Goal: Task Accomplishment & Management: Complete application form

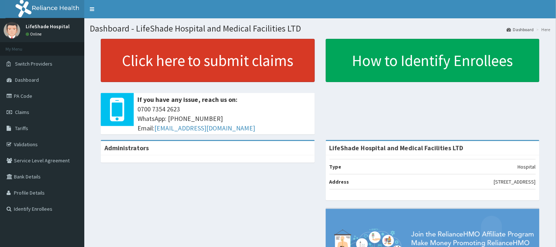
click at [199, 63] on link "Click here to submit claims" at bounding box center [208, 60] width 214 height 43
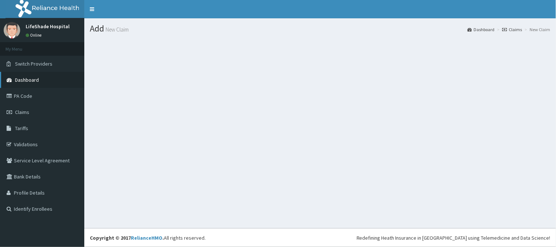
click at [21, 84] on link "Dashboard" at bounding box center [42, 80] width 84 height 16
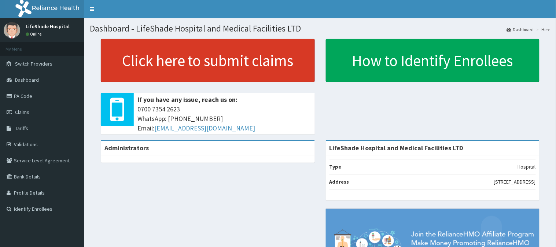
click at [204, 61] on link "Click here to submit claims" at bounding box center [208, 60] width 214 height 43
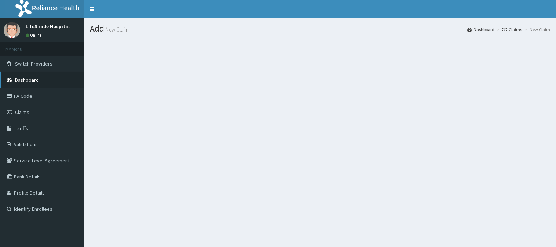
click at [39, 77] on link "Dashboard" at bounding box center [42, 80] width 84 height 16
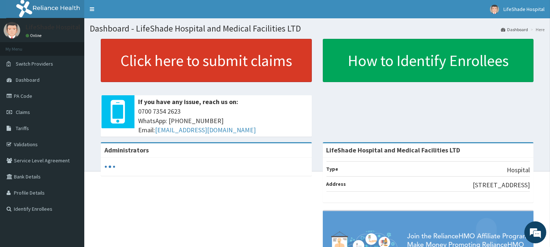
click at [213, 63] on link "Click here to submit claims" at bounding box center [206, 60] width 211 height 43
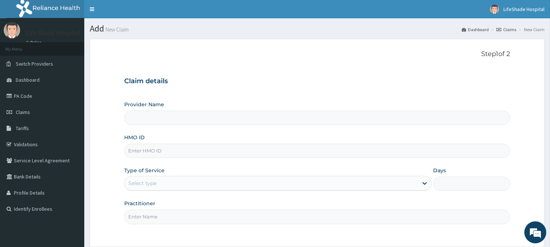
click at [145, 154] on input "HMO ID" at bounding box center [317, 151] width 386 height 14
type input "LifeShade Hospital and Medical Facilities LTD"
paste input "MCO/10014/C"
type input "MCO/10014/C"
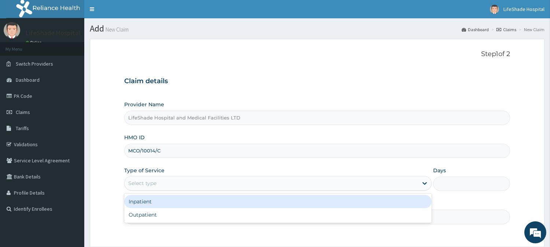
click at [162, 183] on div "Select type" at bounding box center [272, 183] width 294 height 12
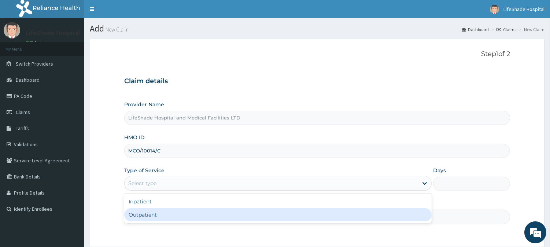
click at [155, 214] on div "Outpatient" at bounding box center [278, 214] width 308 height 13
type input "1"
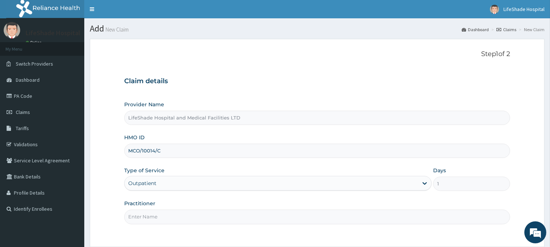
click at [159, 217] on input "Practitioner" at bounding box center [317, 217] width 386 height 14
type input "DR. GERRY"
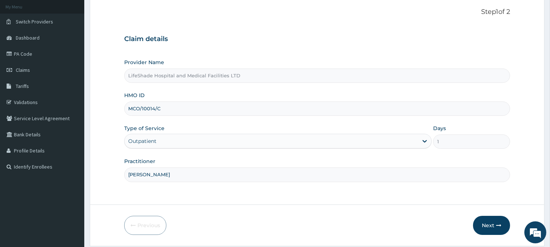
scroll to position [65, 0]
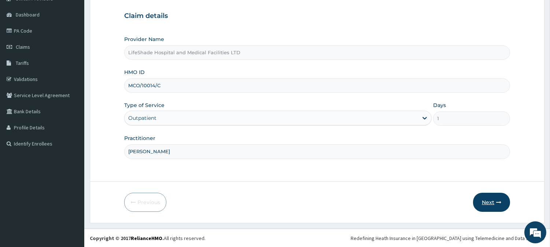
click at [489, 201] on button "Next" at bounding box center [491, 202] width 37 height 19
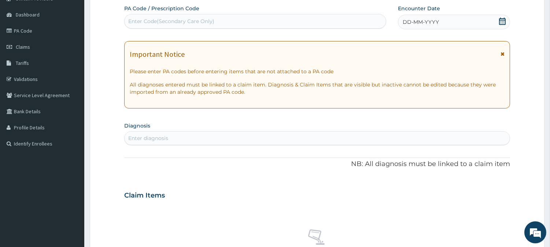
click at [179, 20] on div "Enter Code(Secondary Care Only)" at bounding box center [171, 21] width 86 height 7
paste input "PA/7F1423"
type input "PA/7F1423"
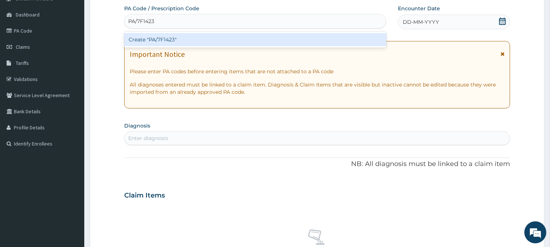
click at [164, 40] on div "Create "PA/7F1423"" at bounding box center [255, 39] width 262 height 13
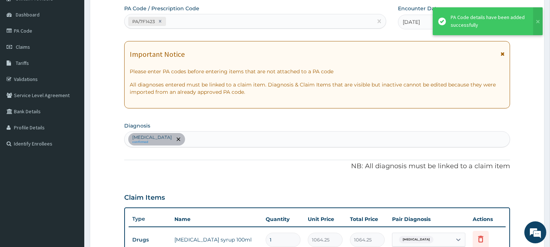
scroll to position [257, 0]
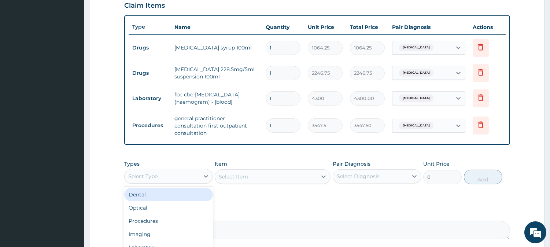
click at [142, 173] on div "Select Type" at bounding box center [142, 176] width 29 height 7
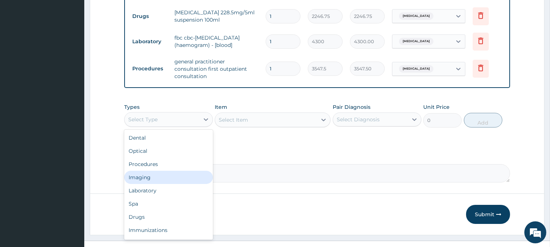
scroll to position [321, 0]
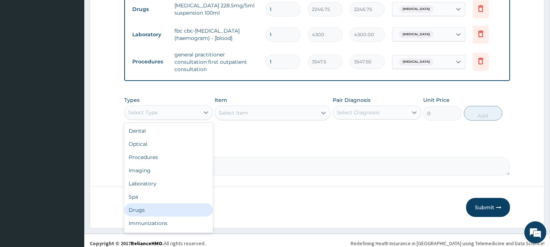
click at [143, 204] on div "Drugs" at bounding box center [168, 210] width 89 height 13
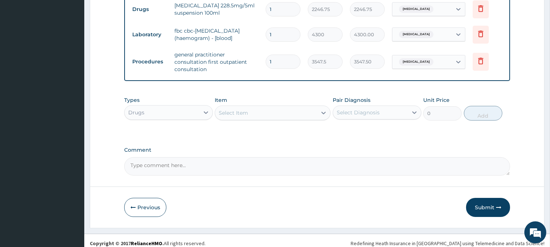
scroll to position [323, 0]
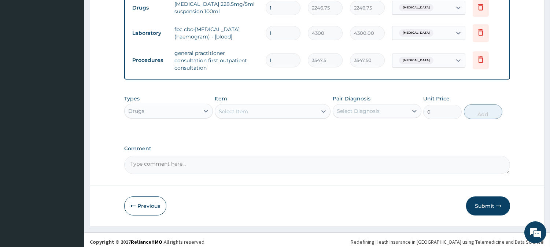
click at [232, 110] on div "Select Item" at bounding box center [233, 111] width 29 height 7
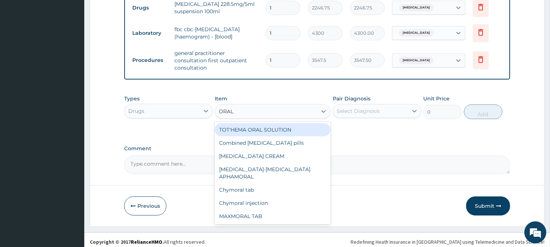
type input "ORAL S"
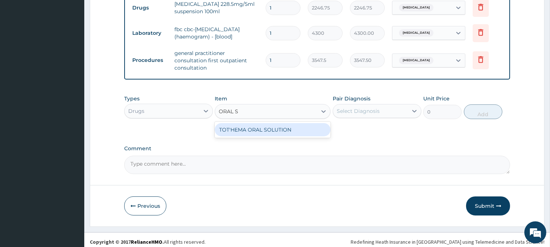
click at [245, 129] on div "TOT'HEMA ORAL SOLUTION" at bounding box center [273, 129] width 116 height 13
type input "709.5"
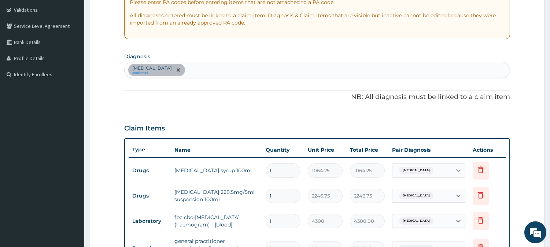
scroll to position [137, 0]
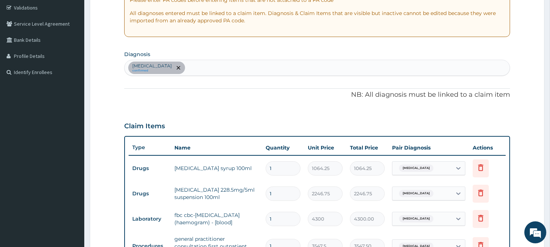
click at [228, 66] on div "Sepsis confirmed" at bounding box center [317, 67] width 385 height 15
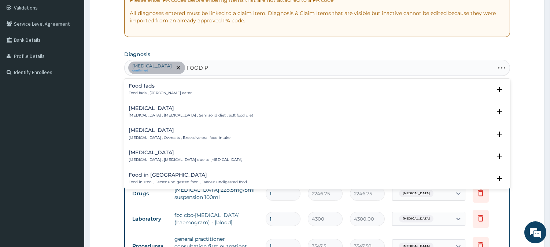
type input "FOOD PO"
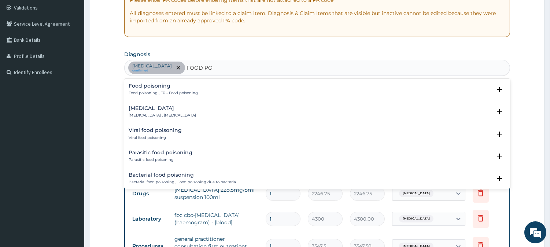
click at [158, 92] on p "Food poisoning , FP - Food poisoning" at bounding box center [163, 93] width 69 height 5
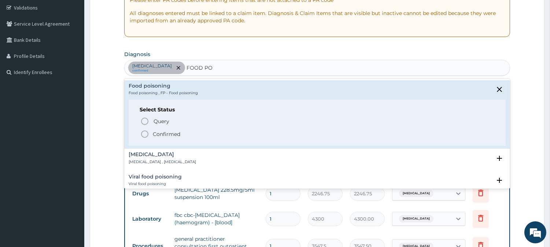
click at [144, 133] on icon "status option filled" at bounding box center [144, 134] width 9 height 9
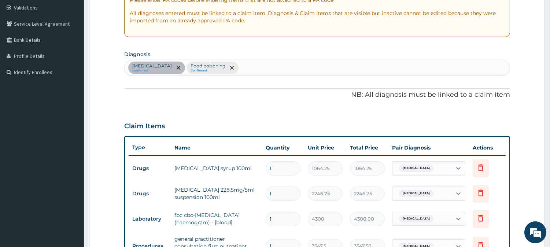
scroll to position [323, 0]
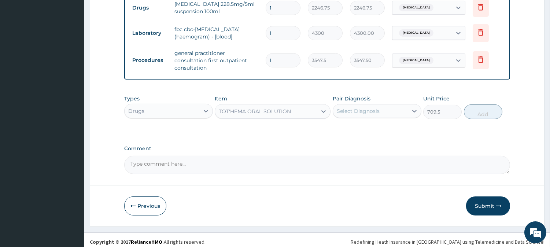
click at [367, 104] on div "Select Diagnosis" at bounding box center [377, 111] width 89 height 14
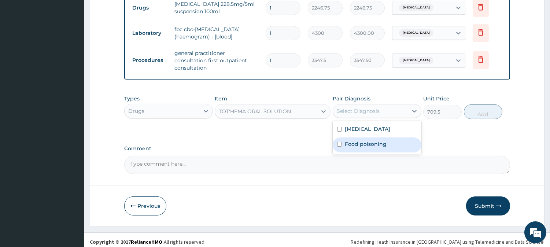
click at [340, 142] on input "checkbox" at bounding box center [339, 144] width 5 height 5
checkbox input "true"
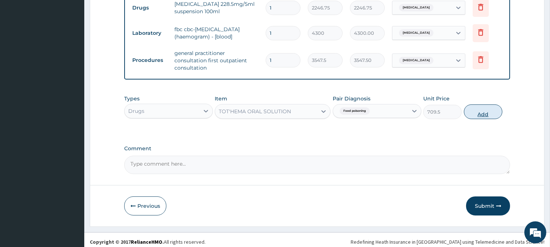
click at [495, 108] on button "Add" at bounding box center [483, 112] width 39 height 15
type input "0"
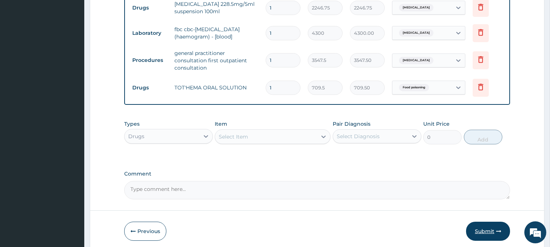
click at [489, 229] on button "Submit" at bounding box center [488, 231] width 44 height 19
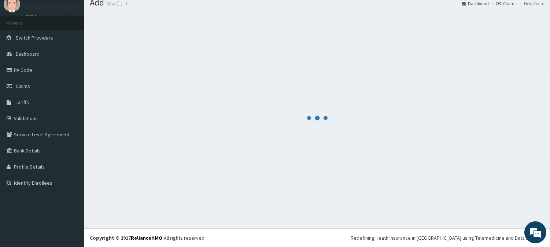
scroll to position [26, 0]
